Goal: Check status: Check status

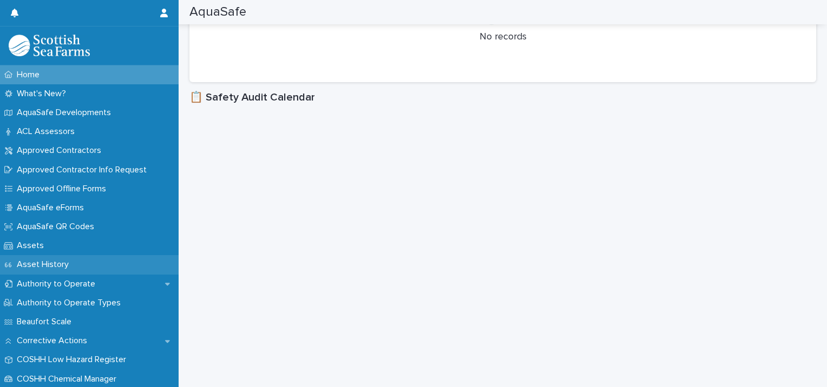
scroll to position [217, 0]
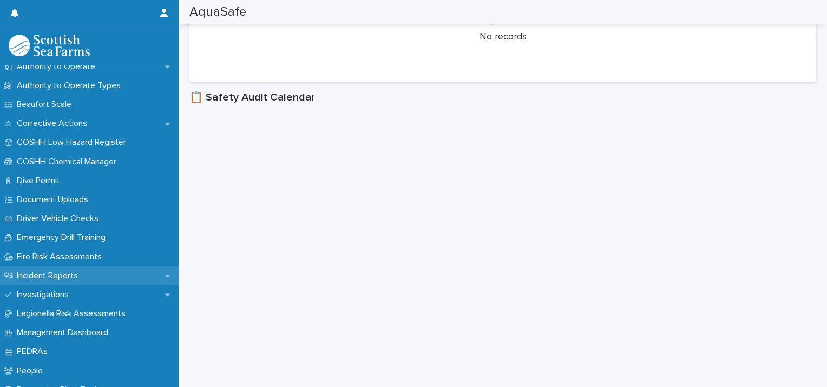
click at [76, 274] on p "Incident Reports" at bounding box center [49, 276] width 74 height 10
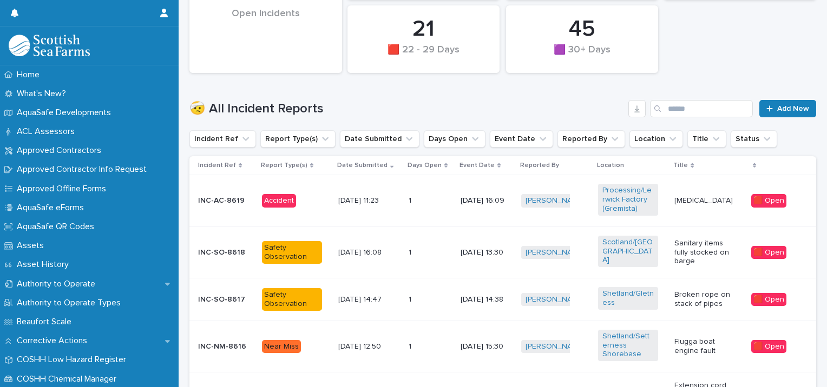
scroll to position [274, 0]
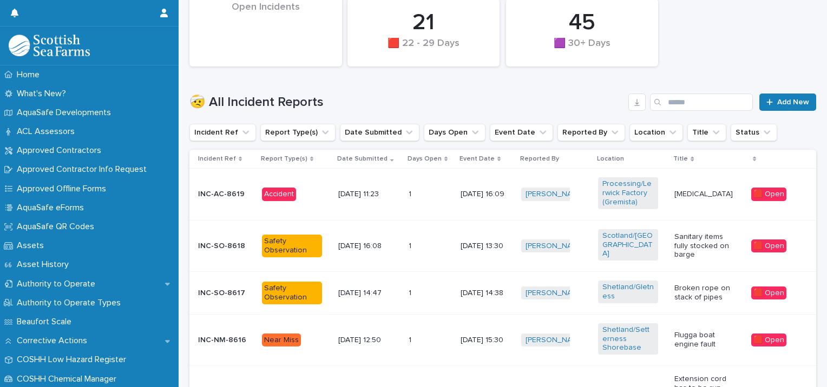
click at [701, 193] on p "[MEDICAL_DATA]" at bounding box center [704, 194] width 60 height 9
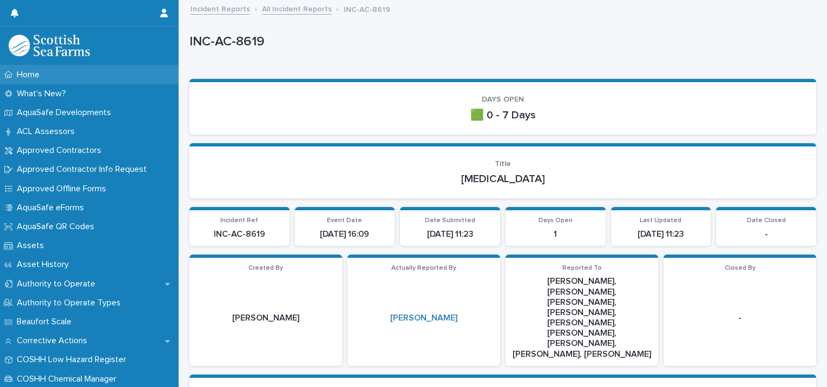
click at [79, 77] on div "Home" at bounding box center [89, 74] width 179 height 19
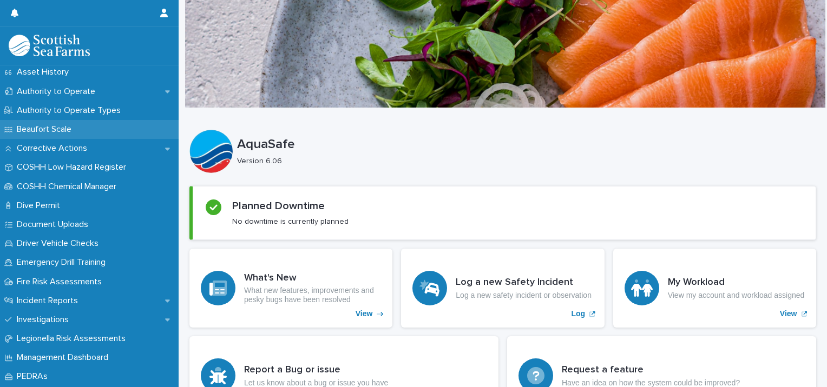
scroll to position [194, 0]
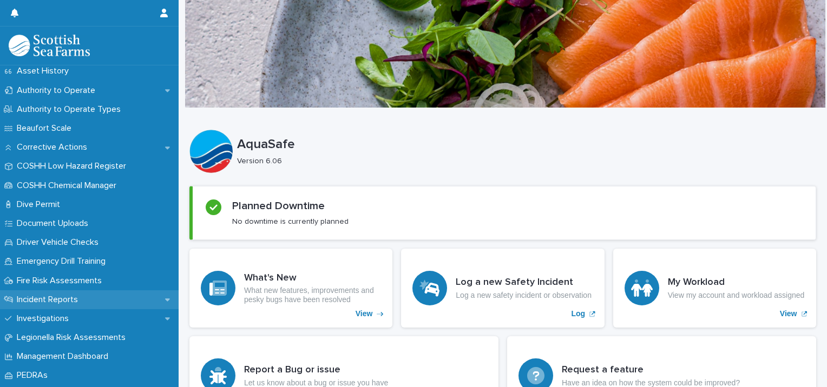
click at [103, 301] on div "Incident Reports" at bounding box center [89, 300] width 179 height 19
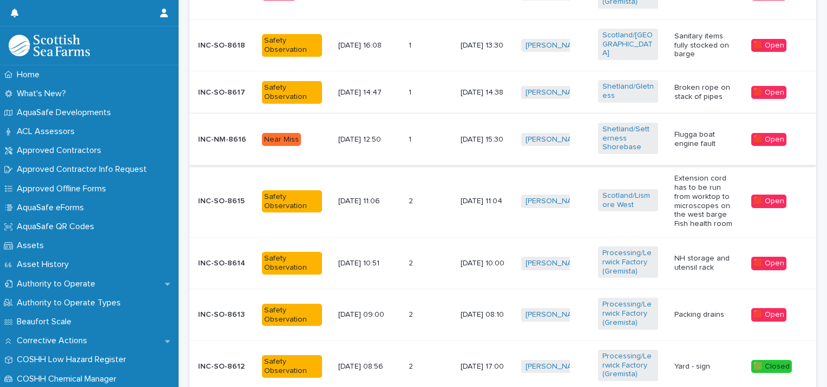
scroll to position [476, 0]
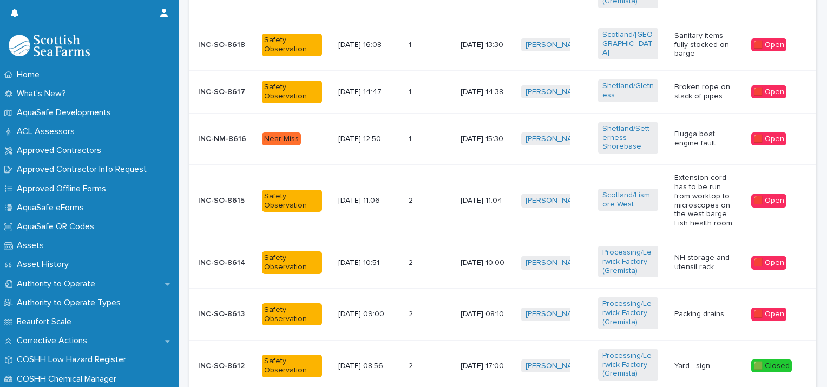
click at [444, 141] on td "1 1" at bounding box center [430, 138] width 52 height 51
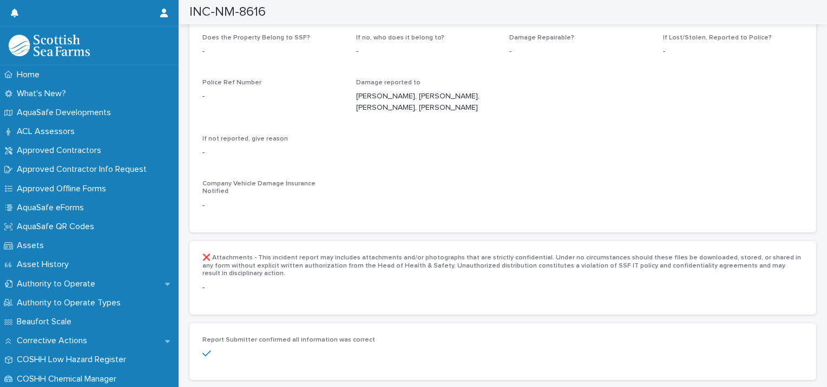
scroll to position [1982, 0]
click at [78, 76] on div "Home" at bounding box center [89, 74] width 179 height 19
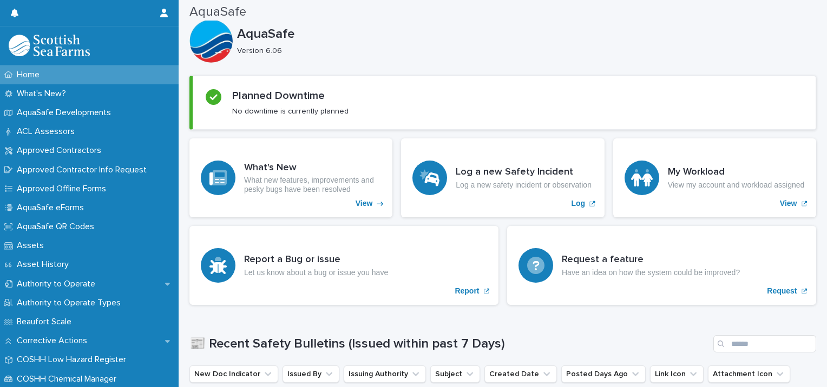
scroll to position [109, 0]
